Goal: Task Accomplishment & Management: Manage account settings

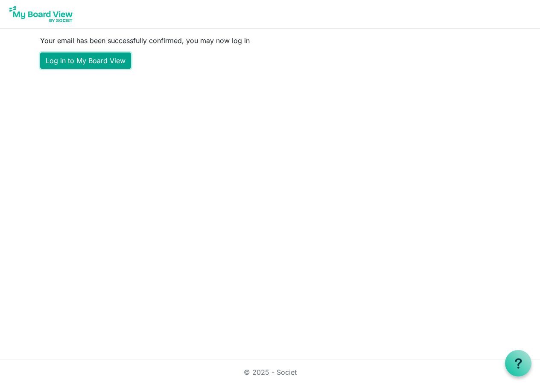
click at [79, 56] on link "Log in to My Board View" at bounding box center [85, 61] width 91 height 16
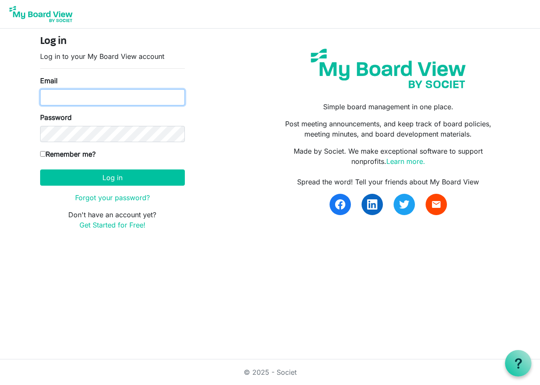
click at [97, 97] on input "Email" at bounding box center [112, 97] width 145 height 16
click at [0, 244] on com-1password-button at bounding box center [0, 244] width 0 height 0
type input "[EMAIL_ADDRESS][PERSON_NAME][DOMAIN_NAME]"
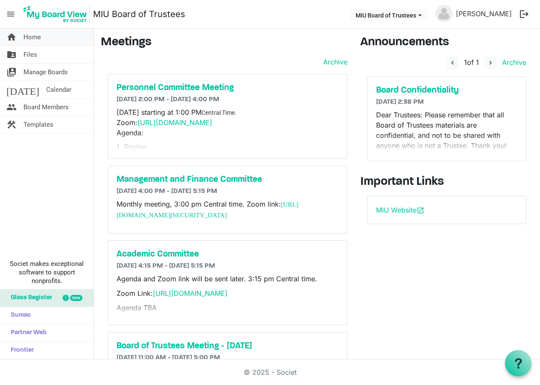
click at [17, 36] on link "home Home" at bounding box center [47, 37] width 94 height 17
click at [479, 13] on link "Doug Greenfield" at bounding box center [484, 13] width 63 height 17
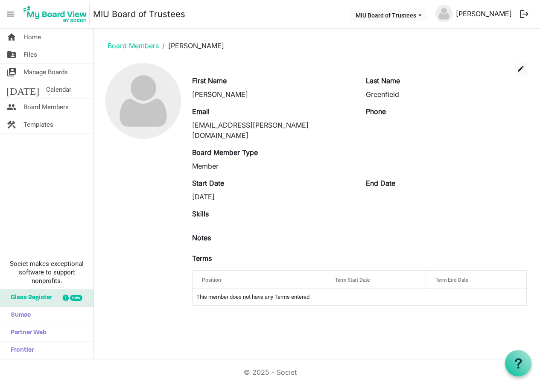
click at [479, 13] on link "[PERSON_NAME]" at bounding box center [484, 13] width 63 height 17
click at [422, 14] on span "MIU Board of Trustees dropdownbutton" at bounding box center [421, 15] width 8 height 3
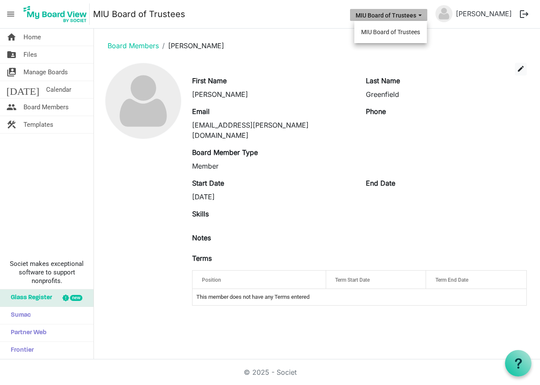
click at [422, 14] on span "MIU Board of Trustees dropdownbutton" at bounding box center [421, 15] width 8 height 3
